Goal: Use online tool/utility

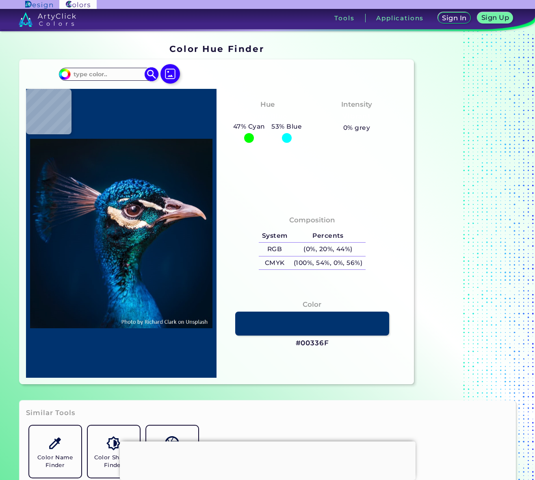
click at [97, 73] on input at bounding box center [109, 74] width 76 height 11
click at [100, 74] on input at bounding box center [109, 74] width 76 height 11
type input "azure"
click at [90, 89] on p "Azure ◉" at bounding box center [85, 88] width 26 height 15
type input "#069af3"
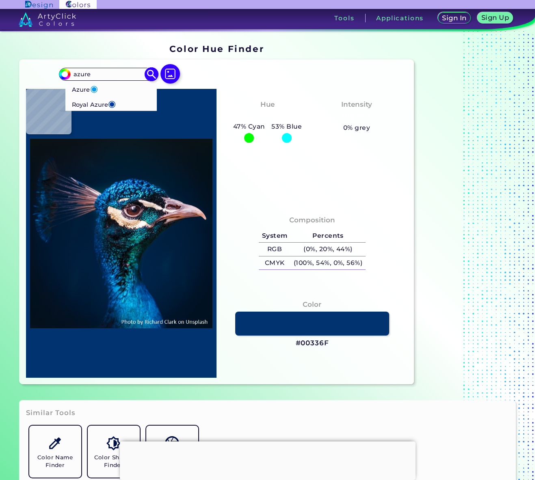
type input "#069AF3"
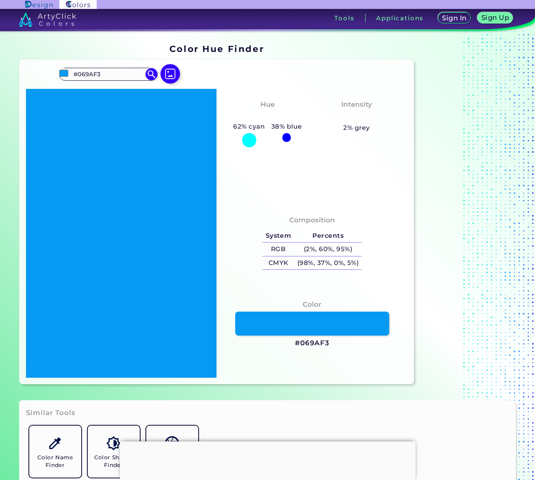
drag, startPoint x: 139, startPoint y: 178, endPoint x: 158, endPoint y: 191, distance: 22.5
click at [158, 191] on div at bounding box center [121, 233] width 191 height 289
drag, startPoint x: 165, startPoint y: 192, endPoint x: 99, endPoint y: 189, distance: 66.3
click at [100, 191] on div at bounding box center [121, 233] width 191 height 289
click at [153, 73] on img at bounding box center [152, 74] width 14 height 14
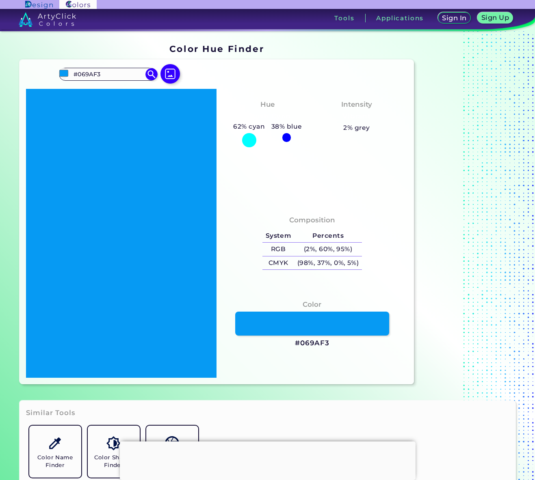
click at [78, 5] on img at bounding box center [77, 4] width 37 height 9
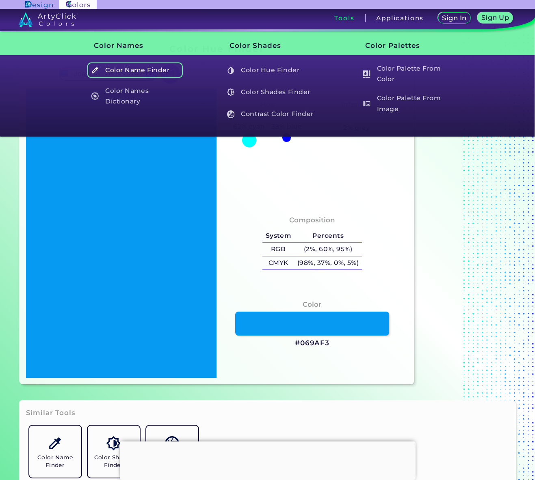
click at [130, 72] on h5 "Color Name Finder" at bounding box center [134, 70] width 95 height 15
